Goal: Transaction & Acquisition: Subscribe to service/newsletter

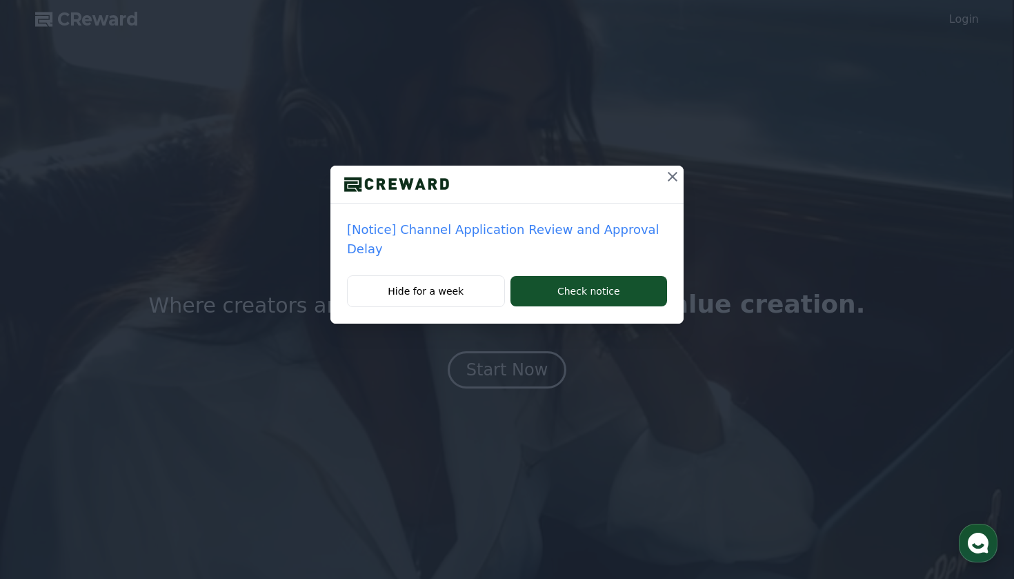
click at [673, 175] on icon at bounding box center [672, 176] width 17 height 17
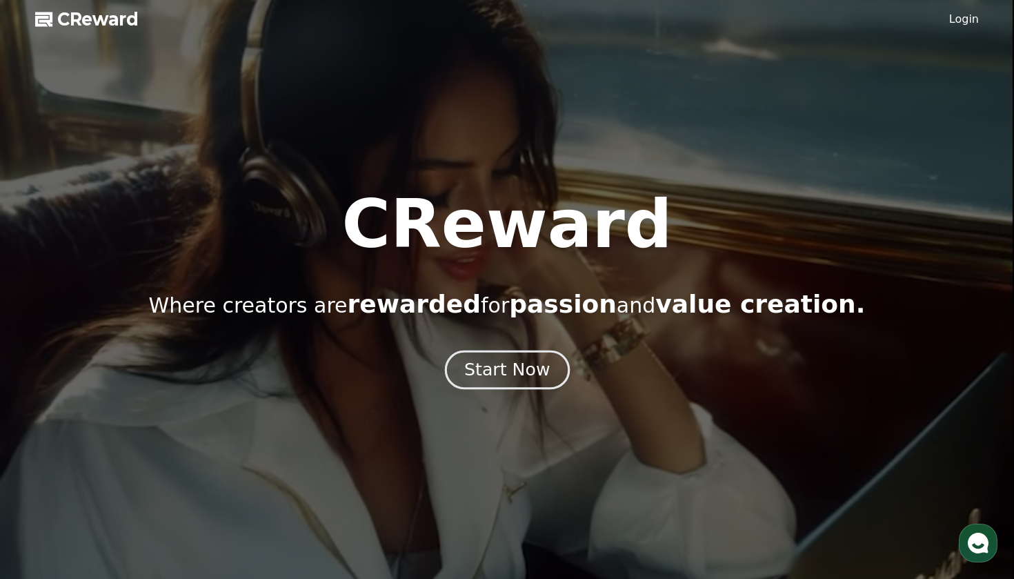
click at [534, 375] on div "Start Now" at bounding box center [507, 369] width 86 height 23
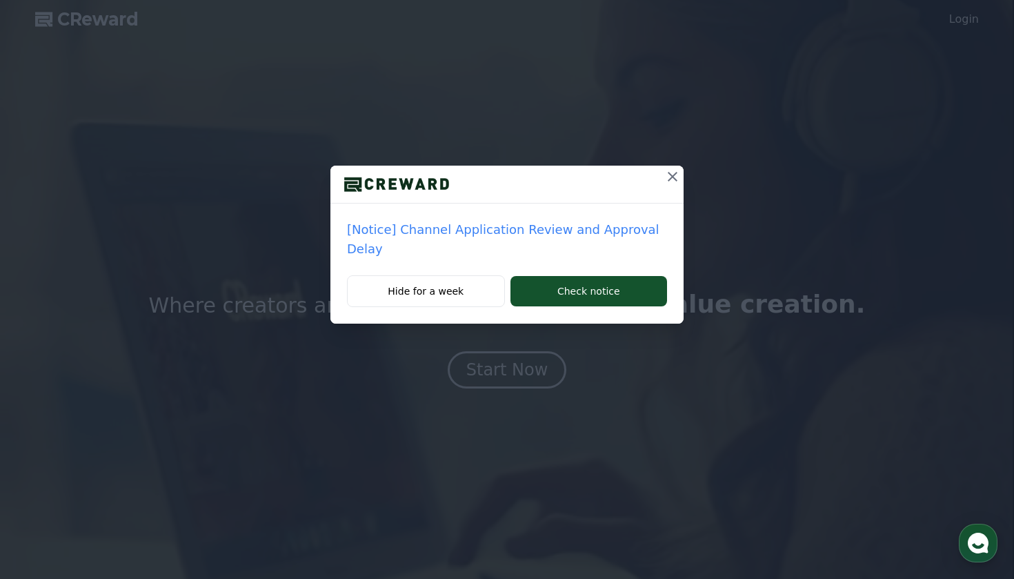
click at [669, 171] on icon at bounding box center [672, 176] width 17 height 17
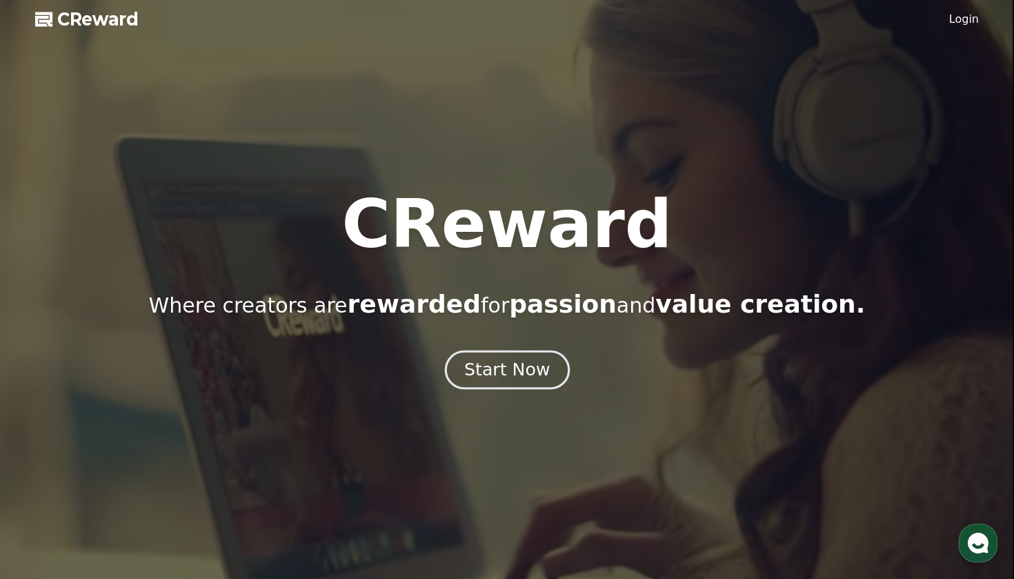
click at [503, 376] on div "Start Now" at bounding box center [507, 369] width 86 height 23
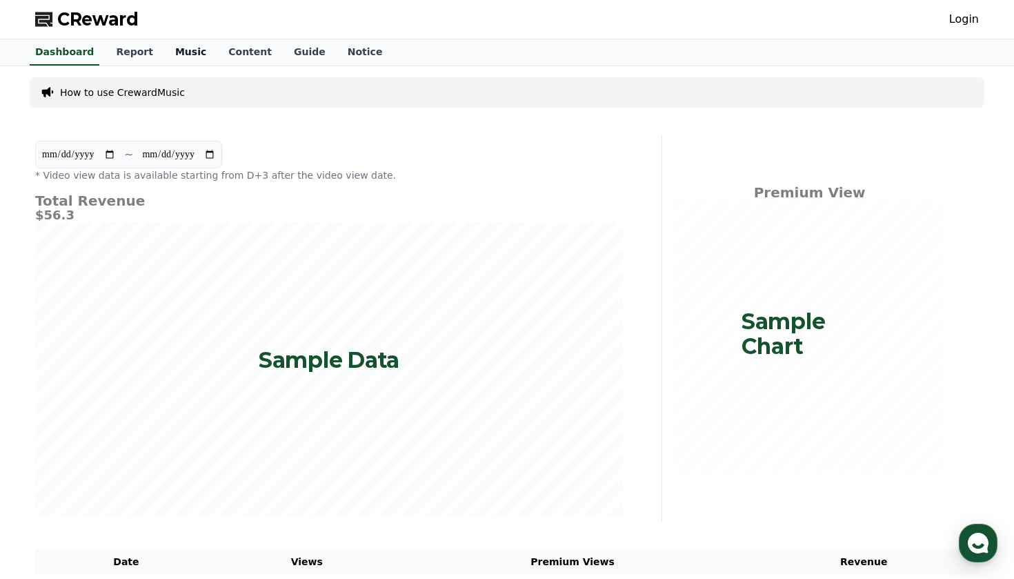
click at [178, 51] on link "Music" at bounding box center [190, 52] width 53 height 26
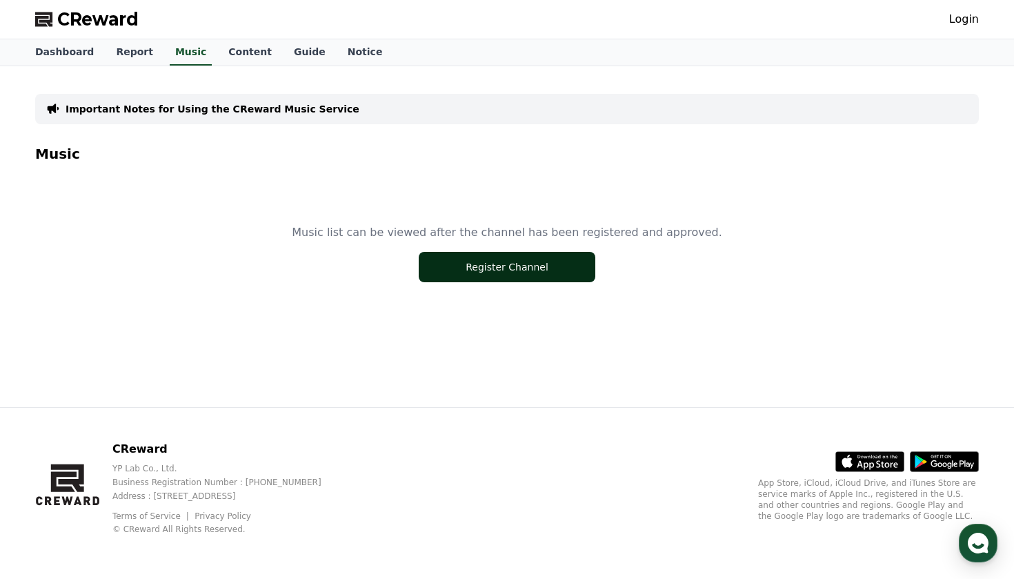
click at [455, 264] on button "Register Channel" at bounding box center [507, 267] width 177 height 30
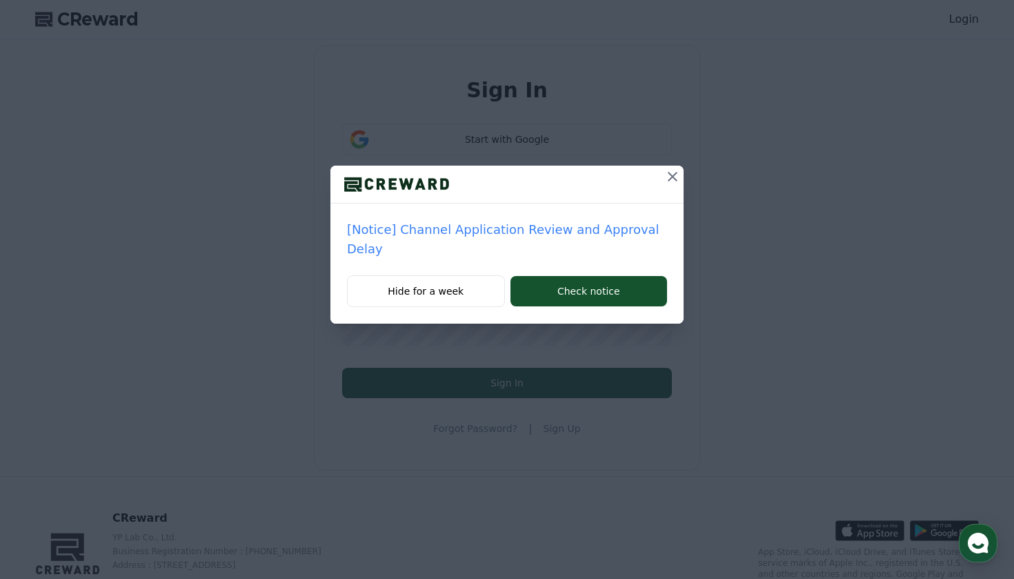
click at [668, 179] on icon at bounding box center [673, 177] width 10 height 10
